Goal: Task Accomplishment & Management: Use online tool/utility

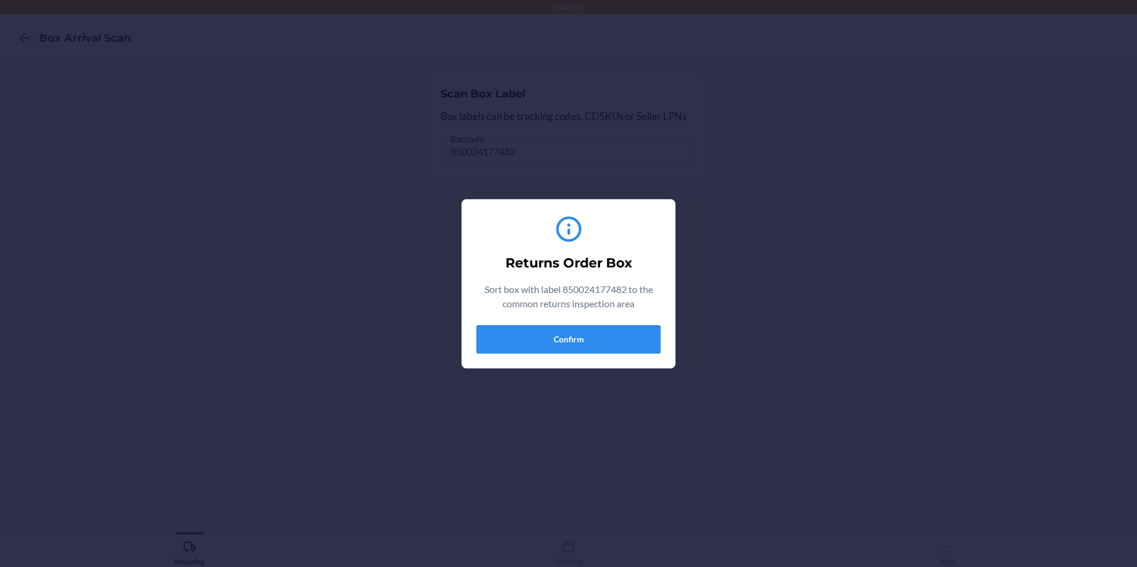
click at [587, 319] on div "Returns Order Box Sort box with label 850024177482 to the common returns inspec…" at bounding box center [568, 283] width 184 height 149
click at [586, 339] on button "Confirm" at bounding box center [568, 339] width 184 height 29
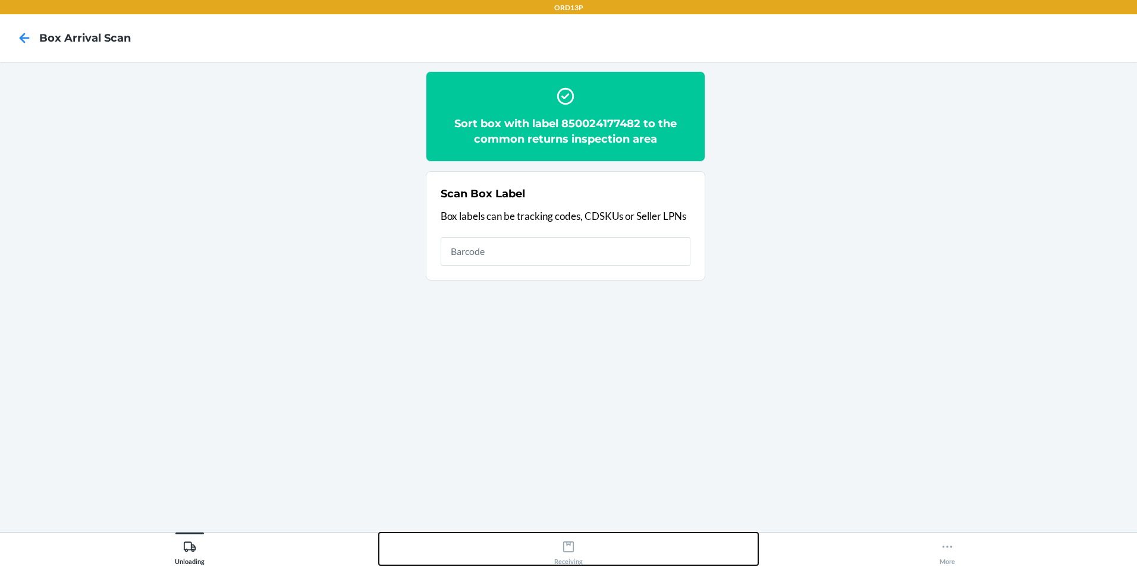
click at [577, 551] on div "Receiving" at bounding box center [568, 551] width 29 height 30
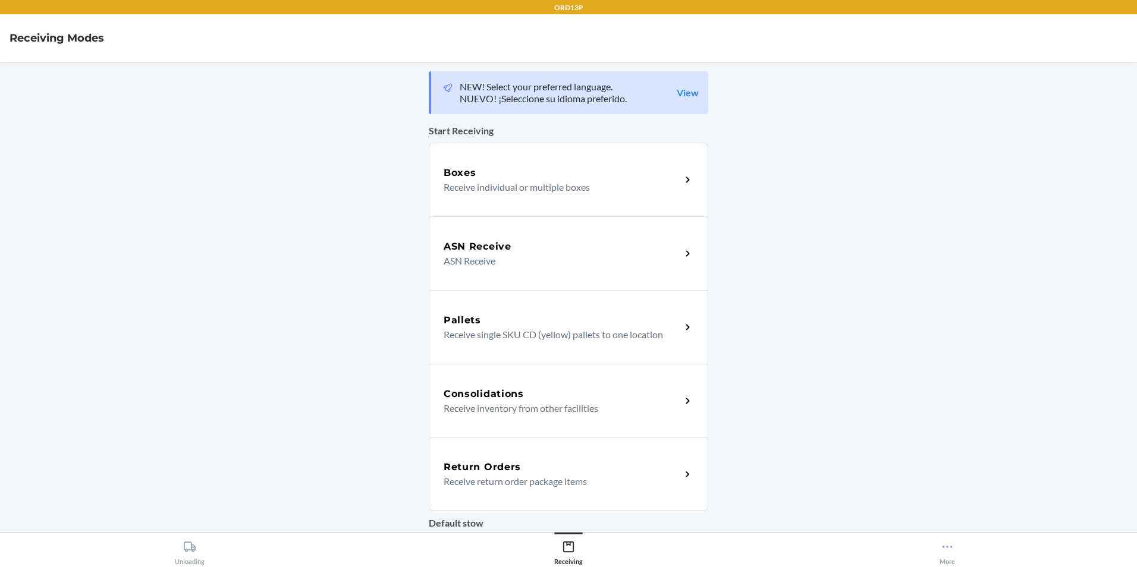
click at [560, 487] on p "Receive return order package items" at bounding box center [558, 482] width 228 height 14
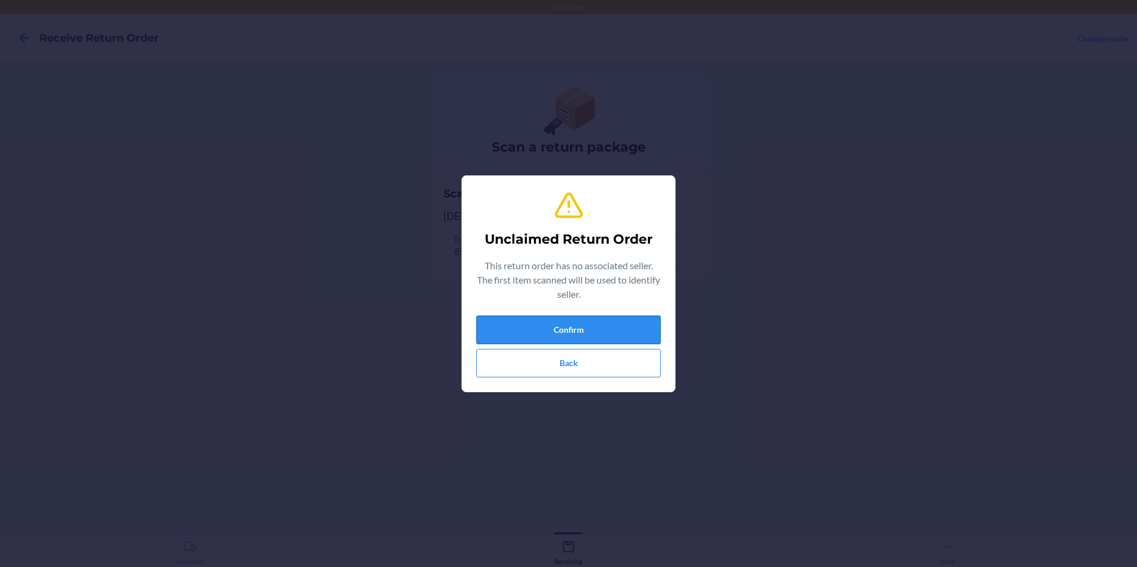
click at [596, 320] on button "Confirm" at bounding box center [568, 330] width 184 height 29
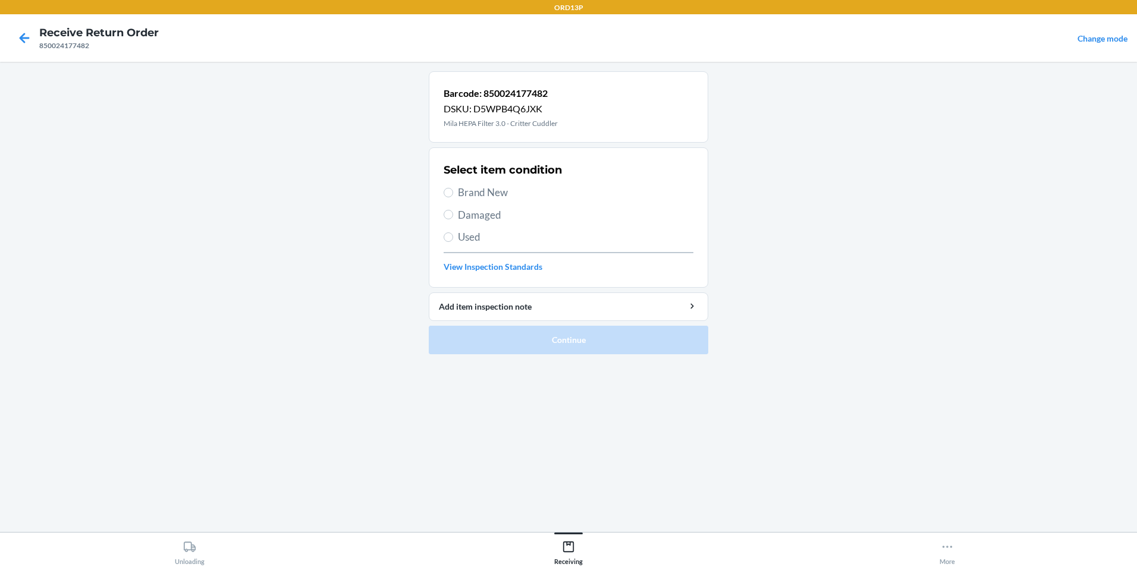
click at [503, 190] on span "Brand New" at bounding box center [576, 192] width 236 height 15
click at [453, 190] on input "Brand New" at bounding box center [449, 193] width 10 height 10
radio input "true"
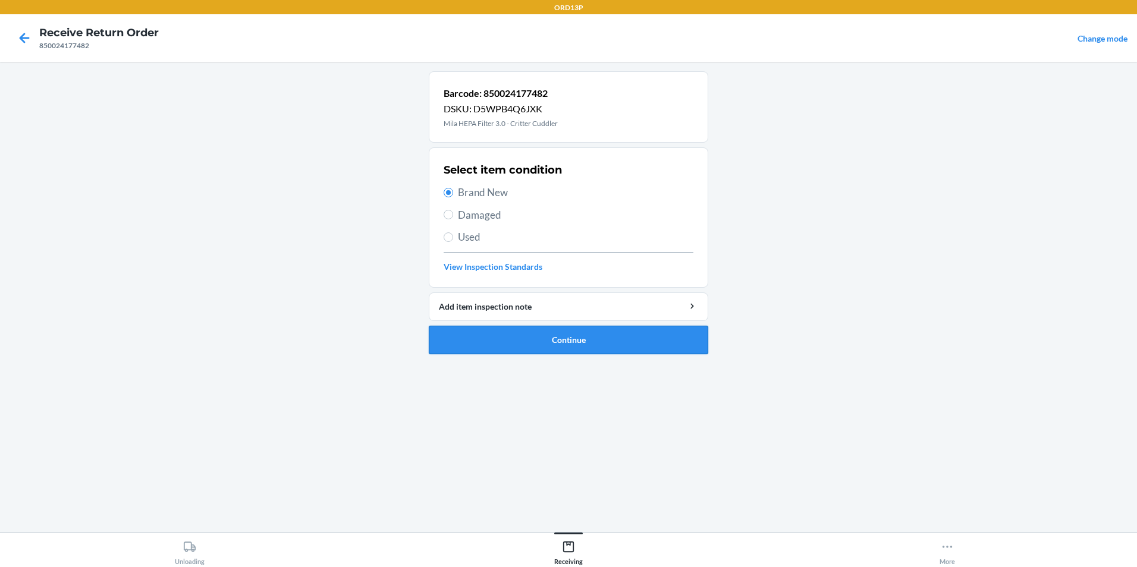
click at [541, 334] on button "Continue" at bounding box center [569, 340] width 280 height 29
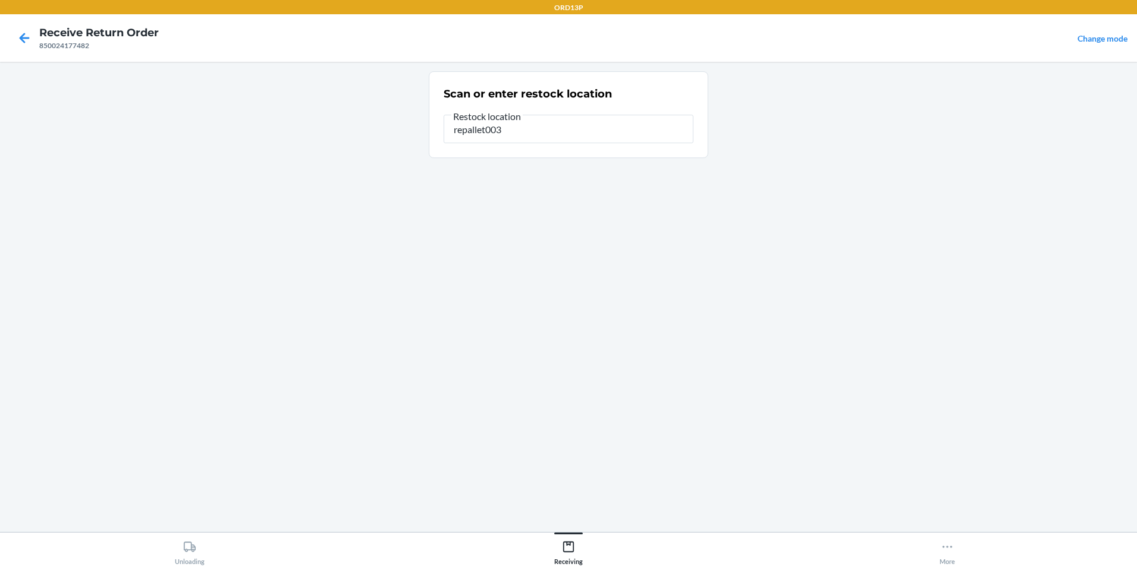
type input "repallet003"
